Goal: Task Accomplishment & Management: Use online tool/utility

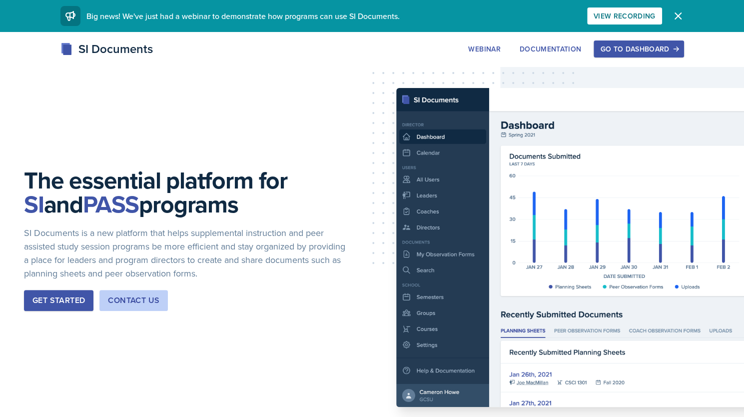
click at [72, 297] on div "Get Started" at bounding box center [58, 300] width 52 height 12
click at [599, 46] on button "Go to Dashboard" at bounding box center [638, 48] width 90 height 17
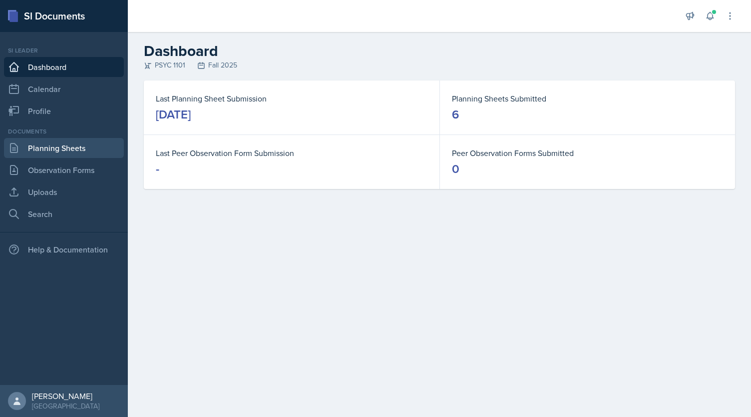
click at [72, 155] on link "Planning Sheets" at bounding box center [64, 148] width 120 height 20
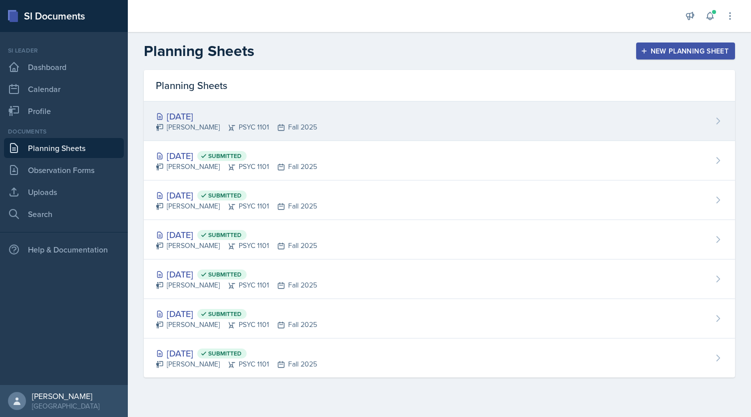
click at [335, 126] on div "[DATE] [PERSON_NAME] PSYC 1101 Fall 2025" at bounding box center [439, 120] width 591 height 39
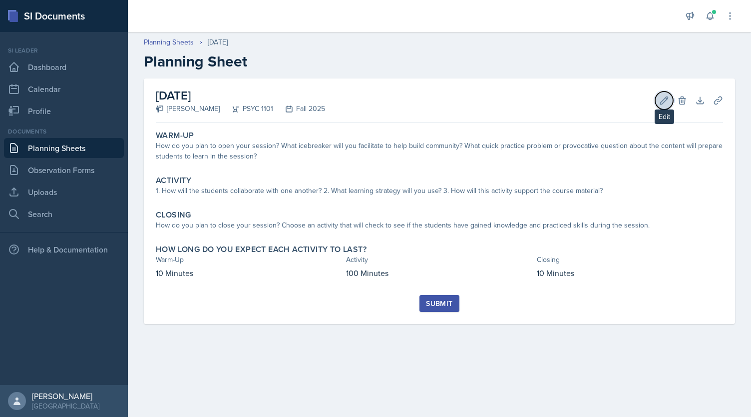
click at [667, 101] on icon at bounding box center [664, 100] width 10 height 10
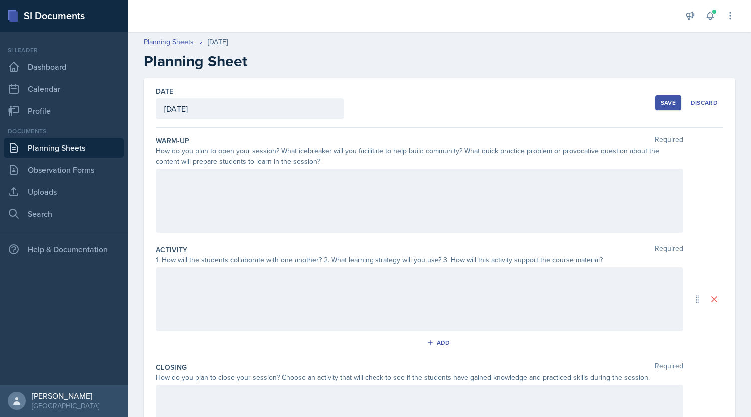
scroll to position [126, 0]
